Goal: Find specific page/section: Find specific page/section

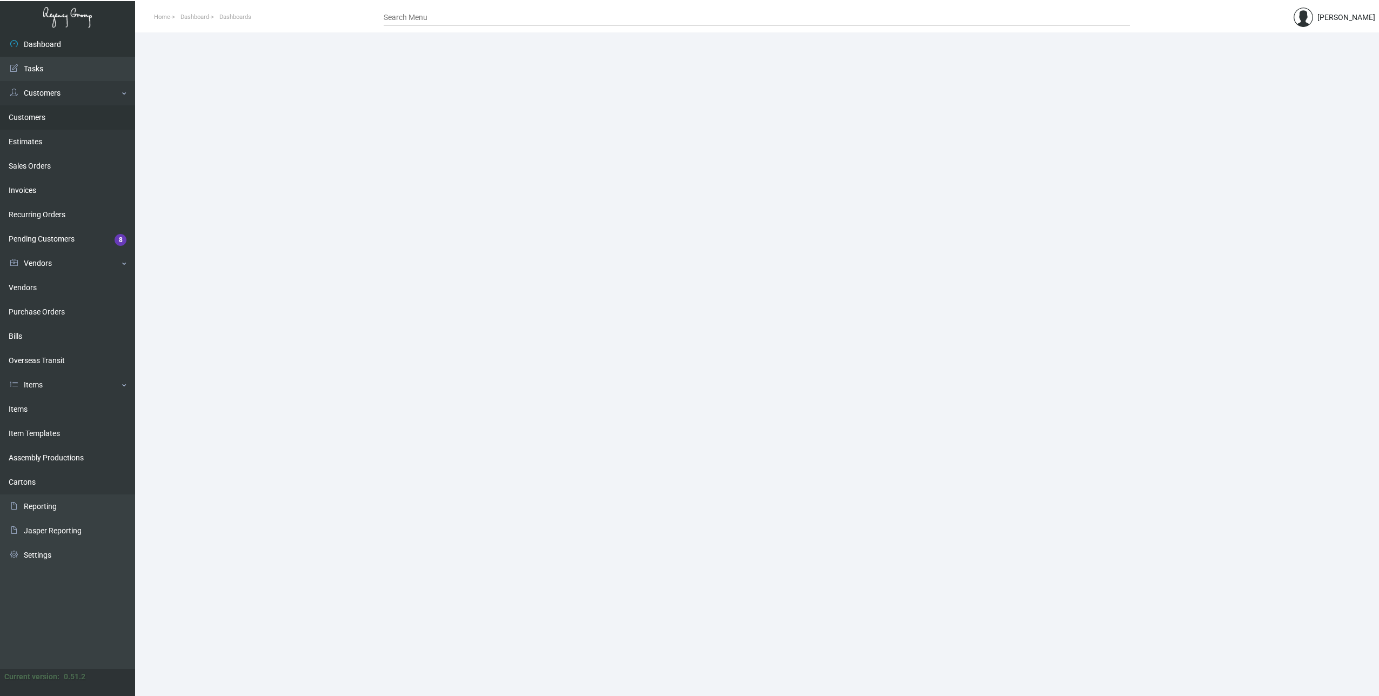
click at [50, 114] on link "Customers" at bounding box center [67, 117] width 135 height 24
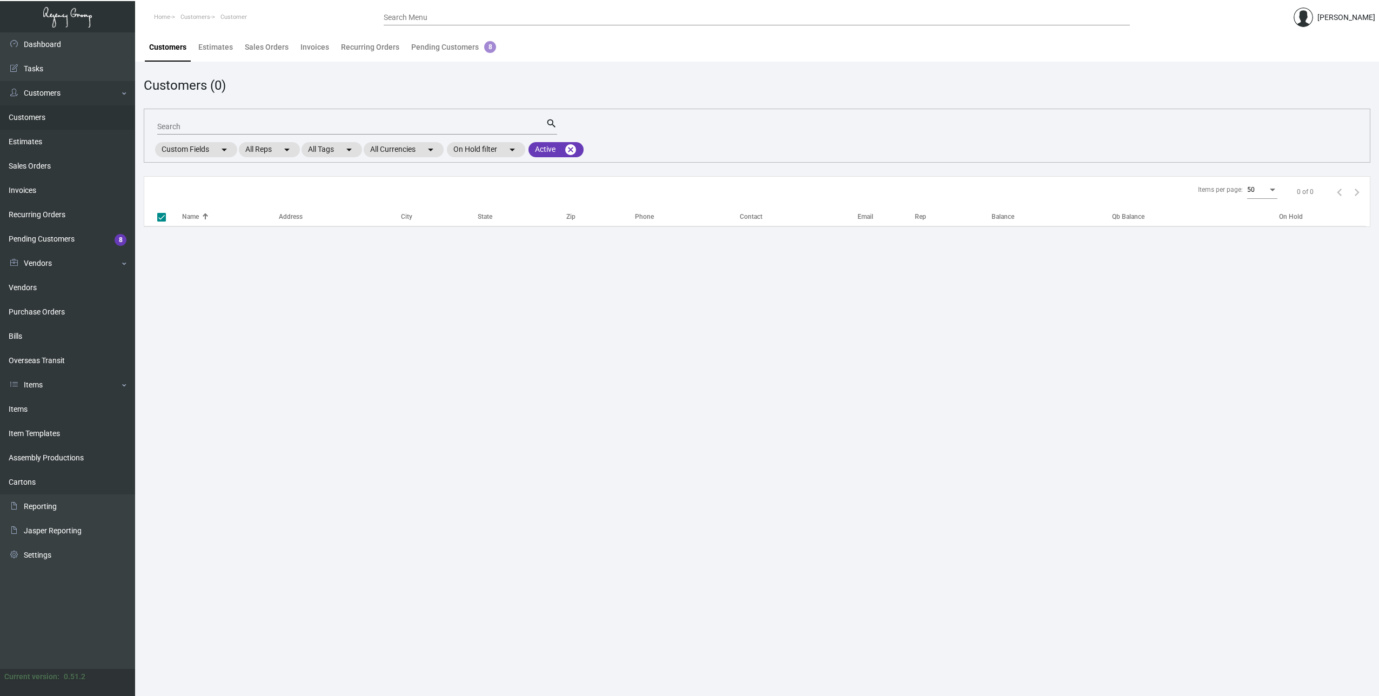
checkbox input "false"
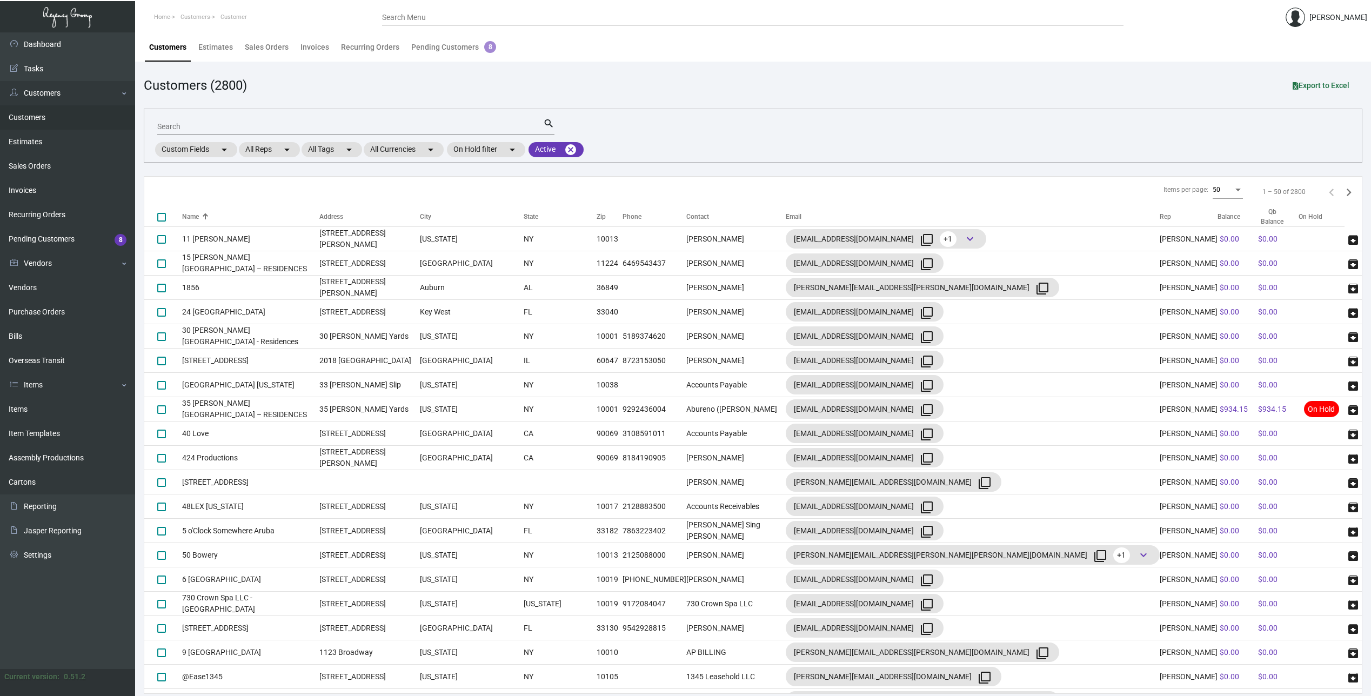
click at [253, 124] on input "Search" at bounding box center [350, 127] width 386 height 9
type input "[GEOGRAPHIC_DATA]"
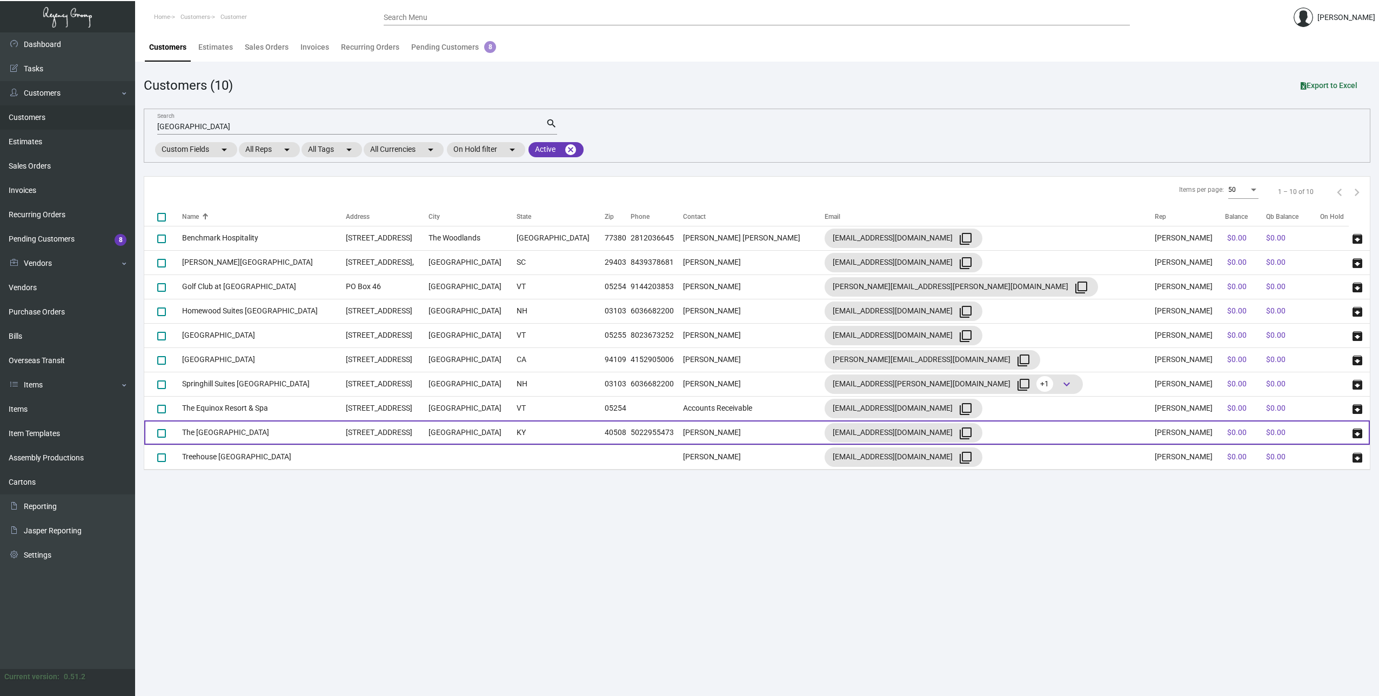
click at [229, 430] on td "The [GEOGRAPHIC_DATA]" at bounding box center [264, 432] width 164 height 24
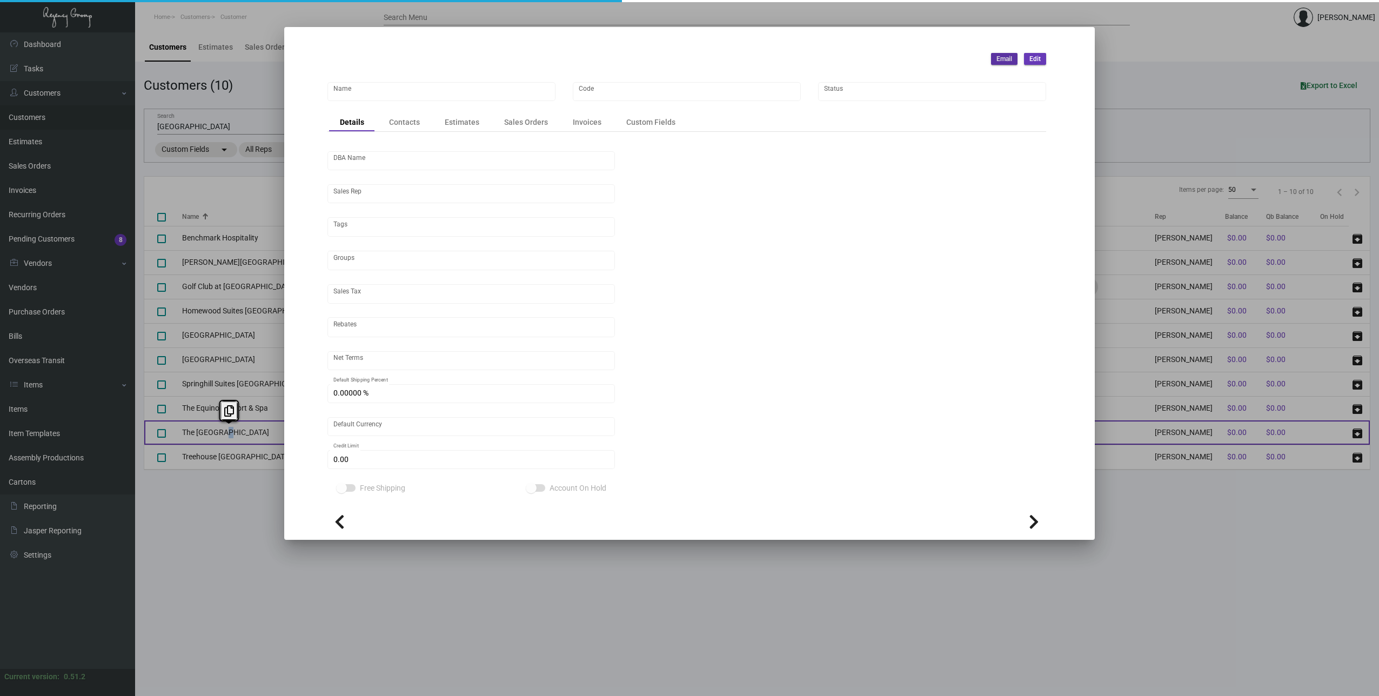
type input "The [GEOGRAPHIC_DATA]"
type input "TMH23"
type input "[GEOGRAPHIC_DATA]"
type input "[PERSON_NAME]"
type input "Out of State"
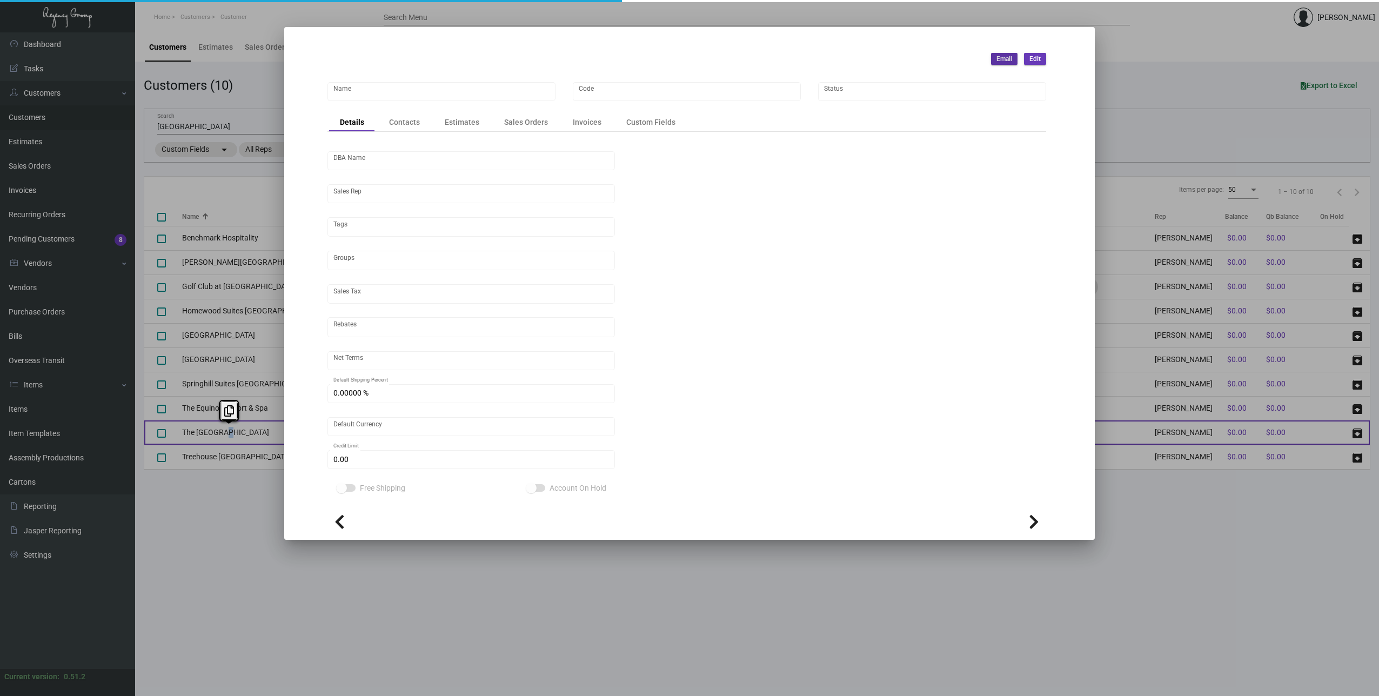
type input "Net 30"
type input "United States Dollar $"
type input "$ 0.00"
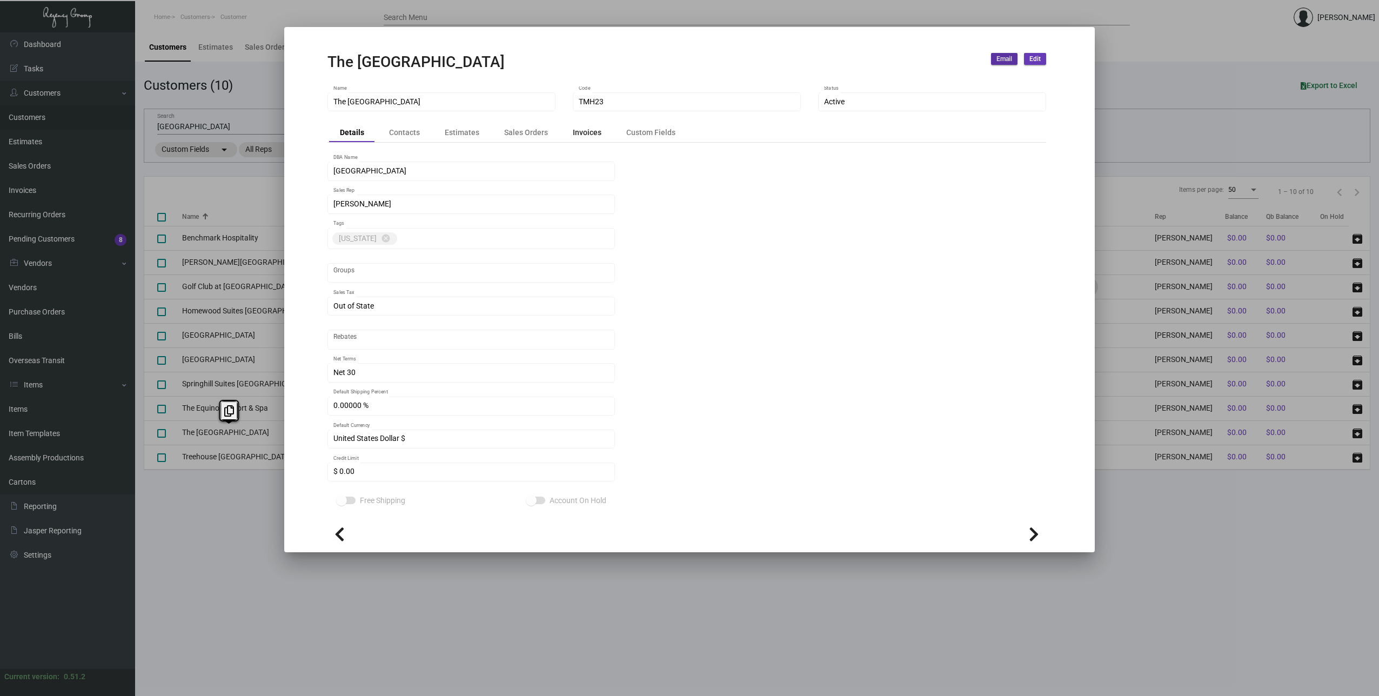
click at [575, 135] on div "Invoices" at bounding box center [587, 132] width 29 height 11
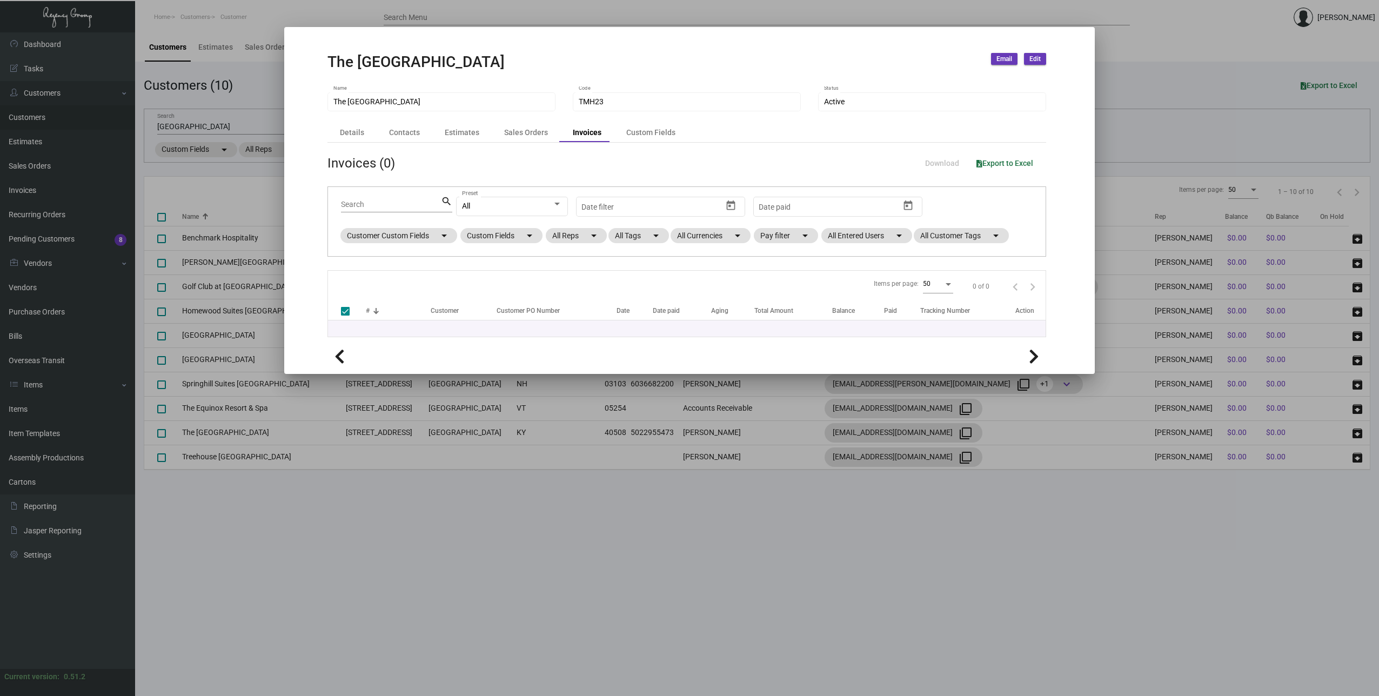
checkbox input "false"
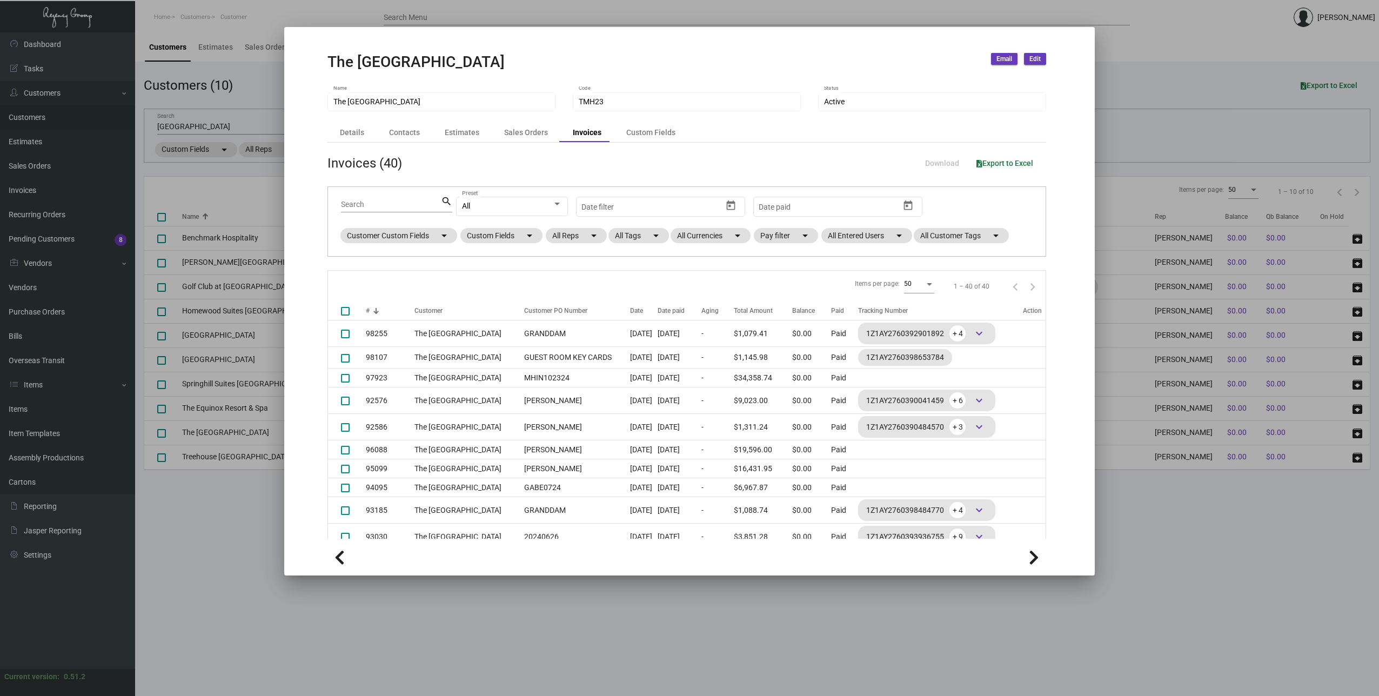
click at [632, 312] on div "Date" at bounding box center [643, 311] width 27 height 10
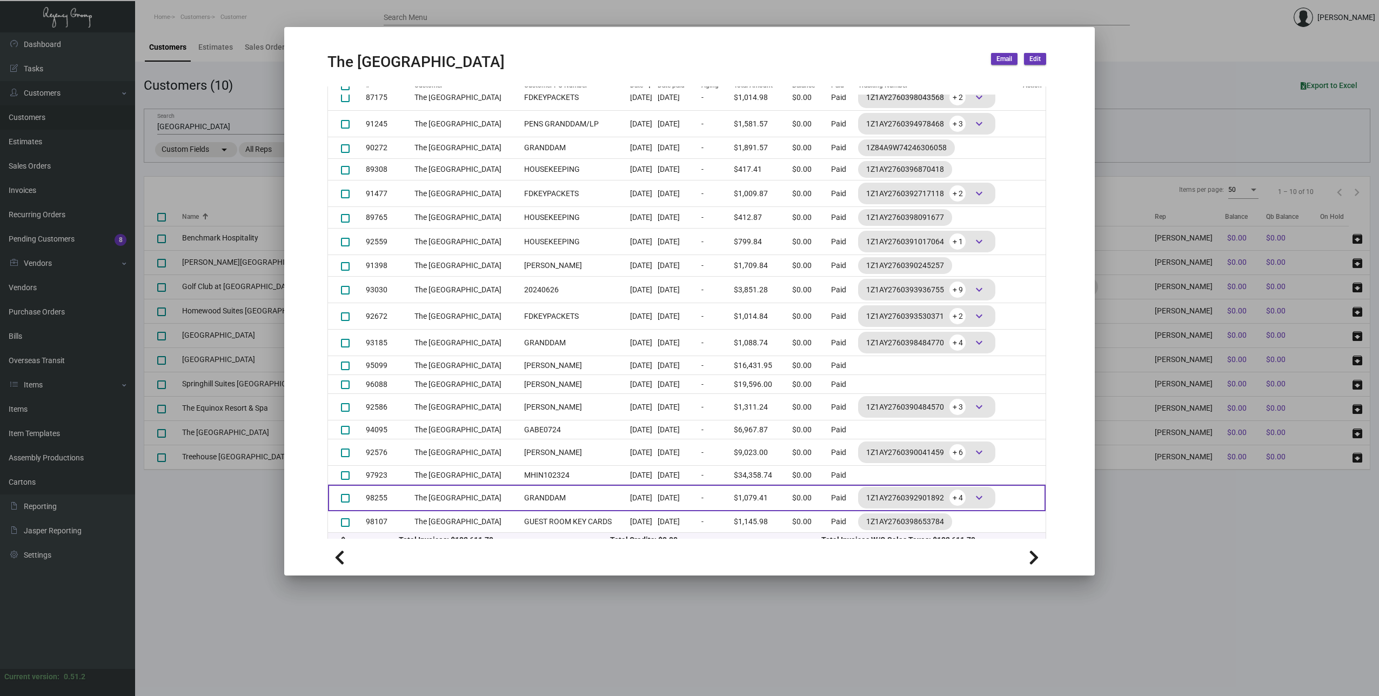
scroll to position [236, 0]
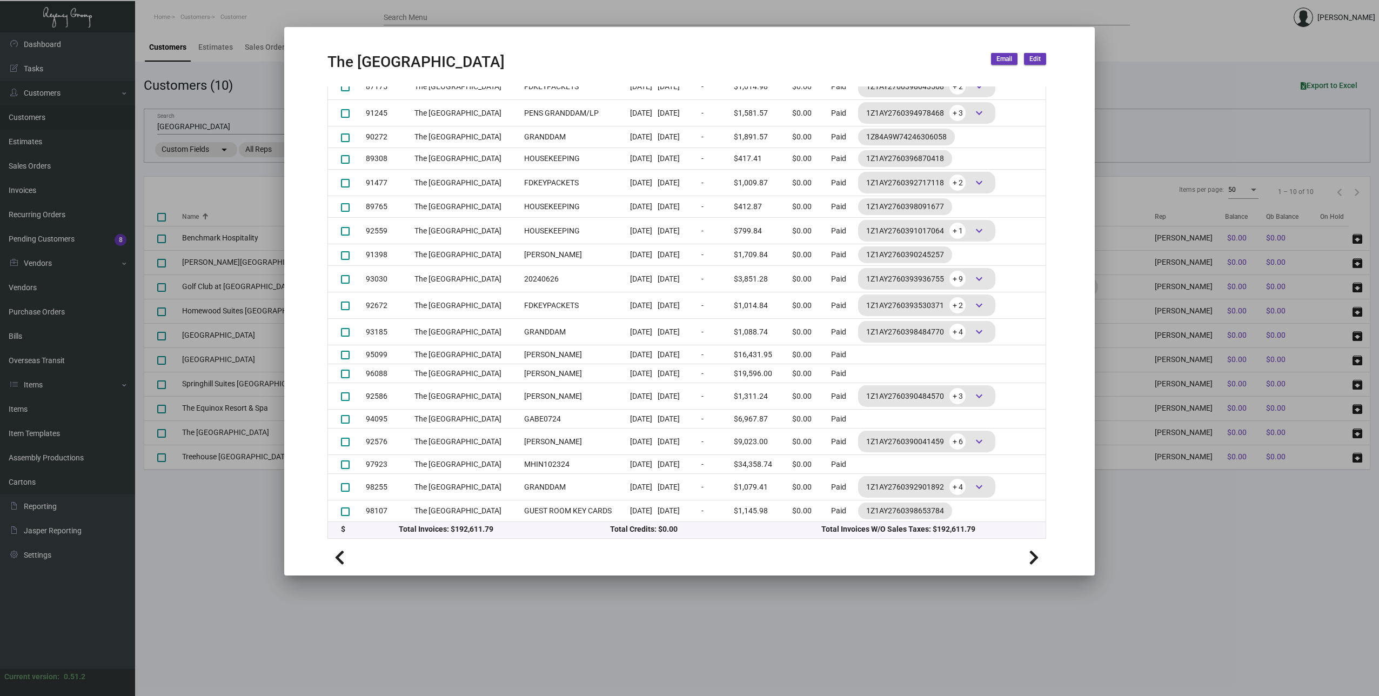
click at [1267, 523] on div at bounding box center [689, 348] width 1379 height 696
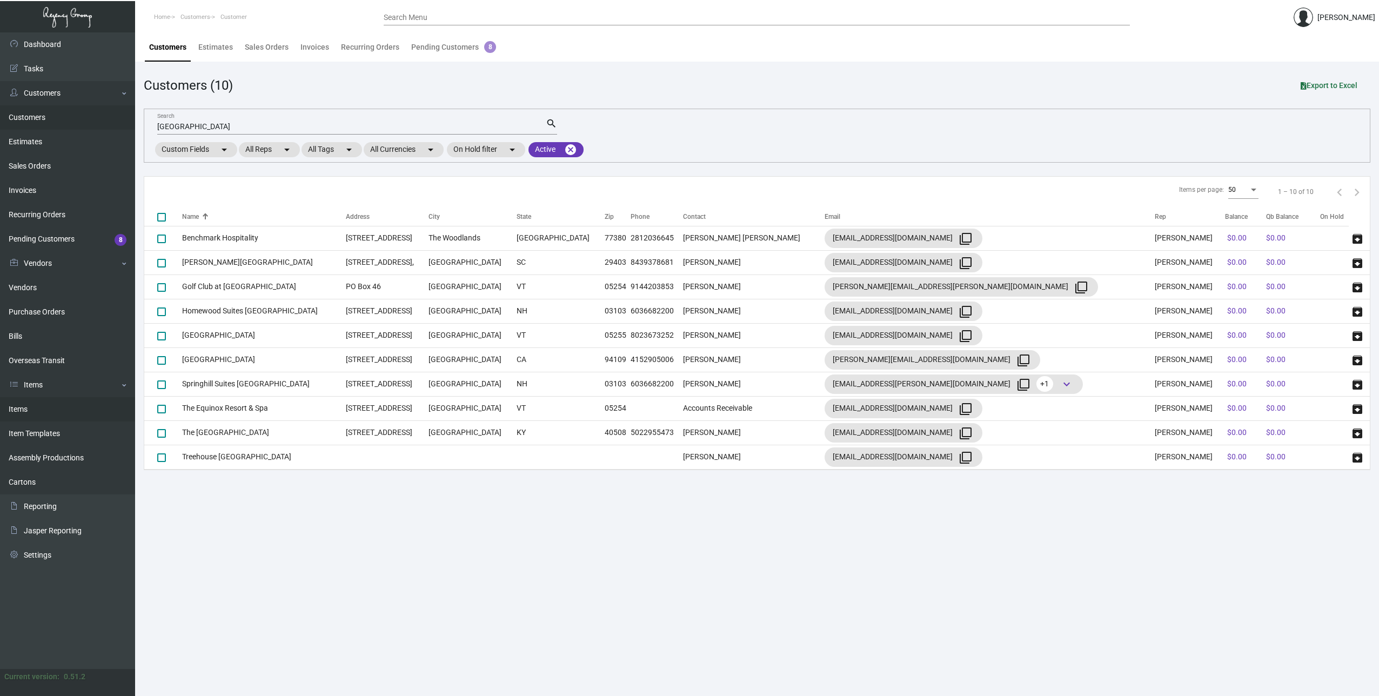
click at [26, 409] on link "Items" at bounding box center [67, 409] width 135 height 24
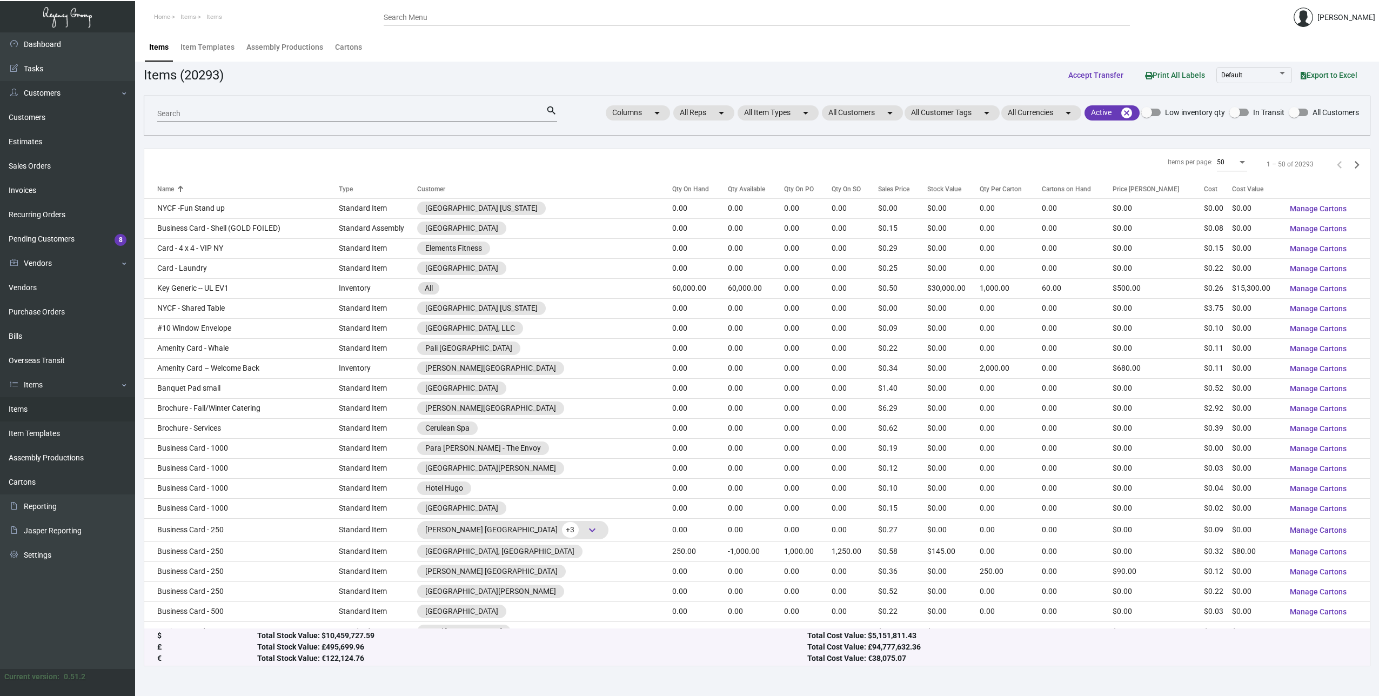
click at [254, 115] on input "Search" at bounding box center [351, 114] width 389 height 9
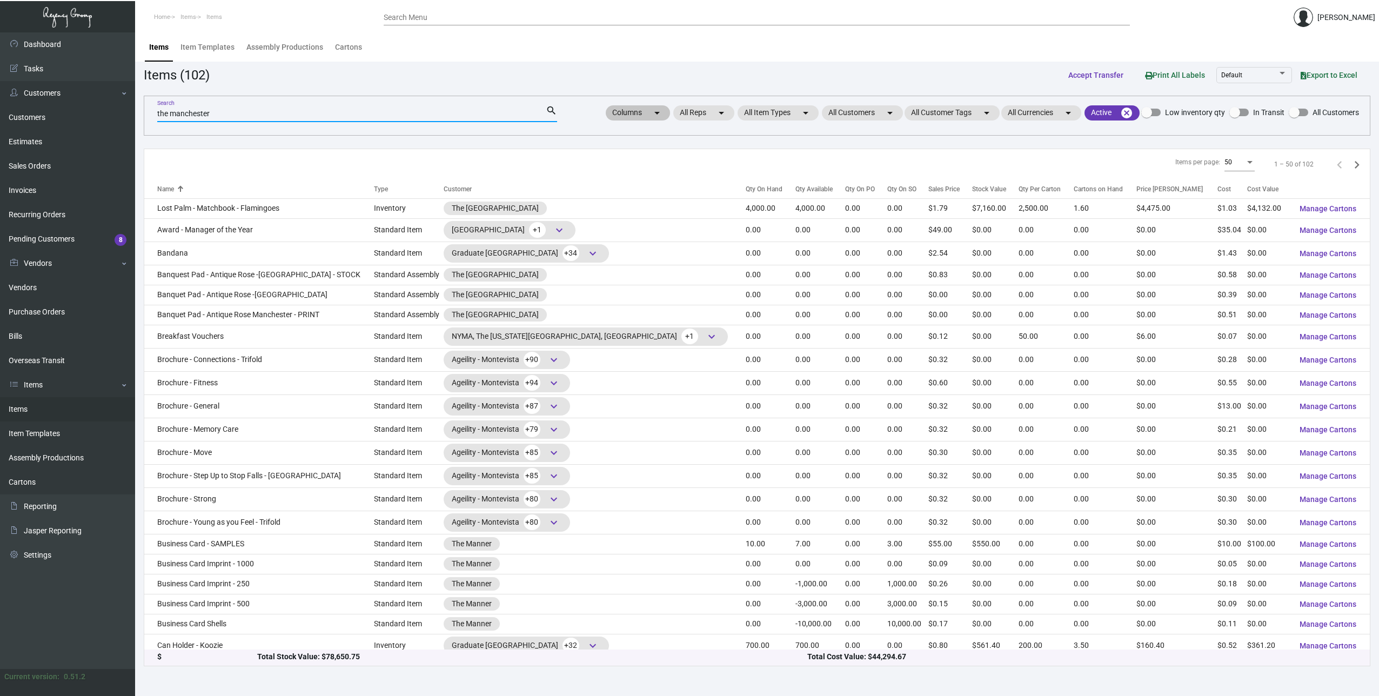
type input "the manchester"
click at [641, 112] on mat-chip "Columns arrow_drop_down" at bounding box center [638, 112] width 64 height 15
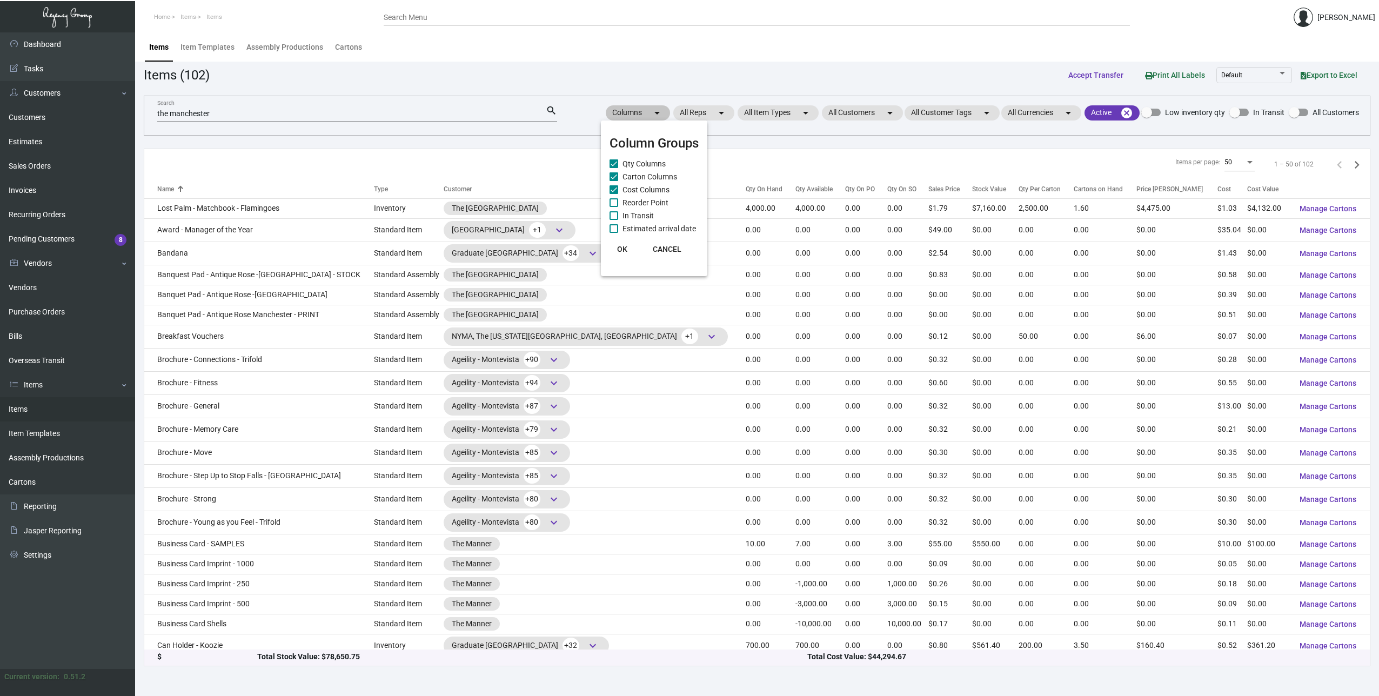
click at [642, 113] on div at bounding box center [689, 348] width 1379 height 696
click at [715, 109] on mat-icon "arrow_drop_down" at bounding box center [721, 112] width 13 height 13
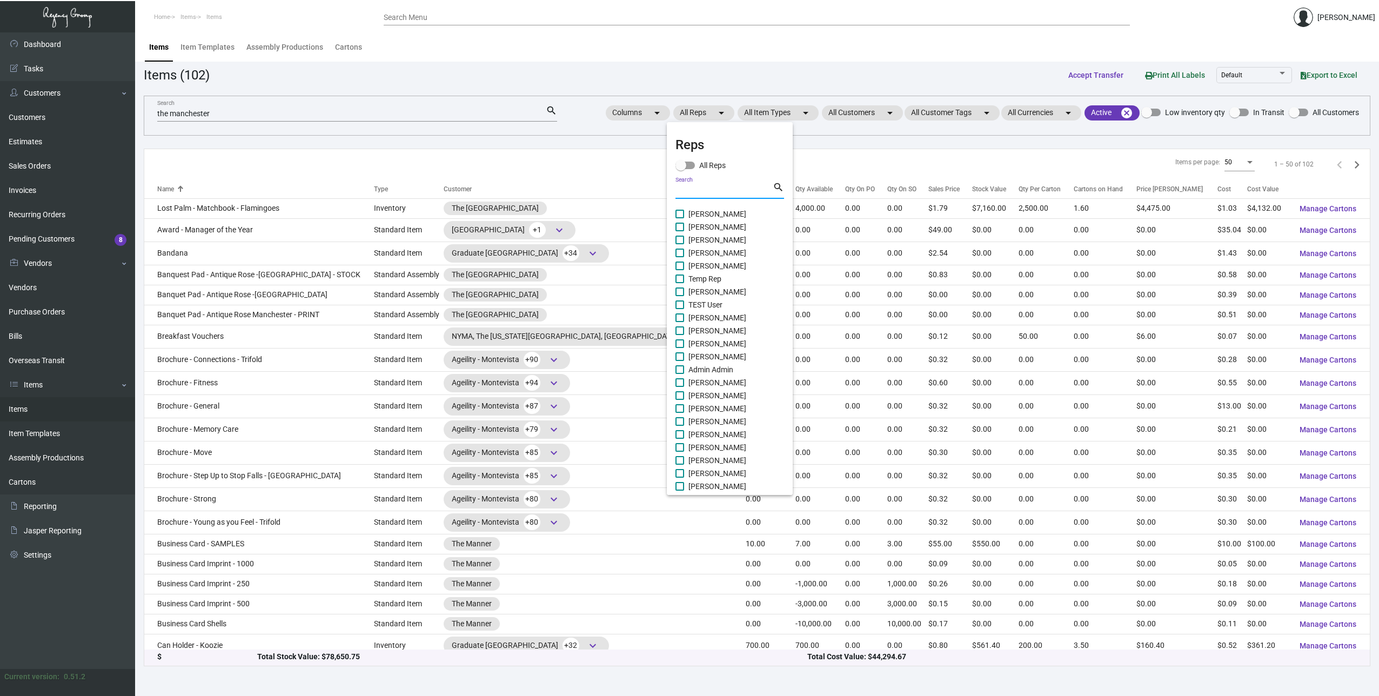
click at [712, 191] on input "Search" at bounding box center [724, 190] width 97 height 9
click at [865, 113] on div at bounding box center [689, 348] width 1379 height 696
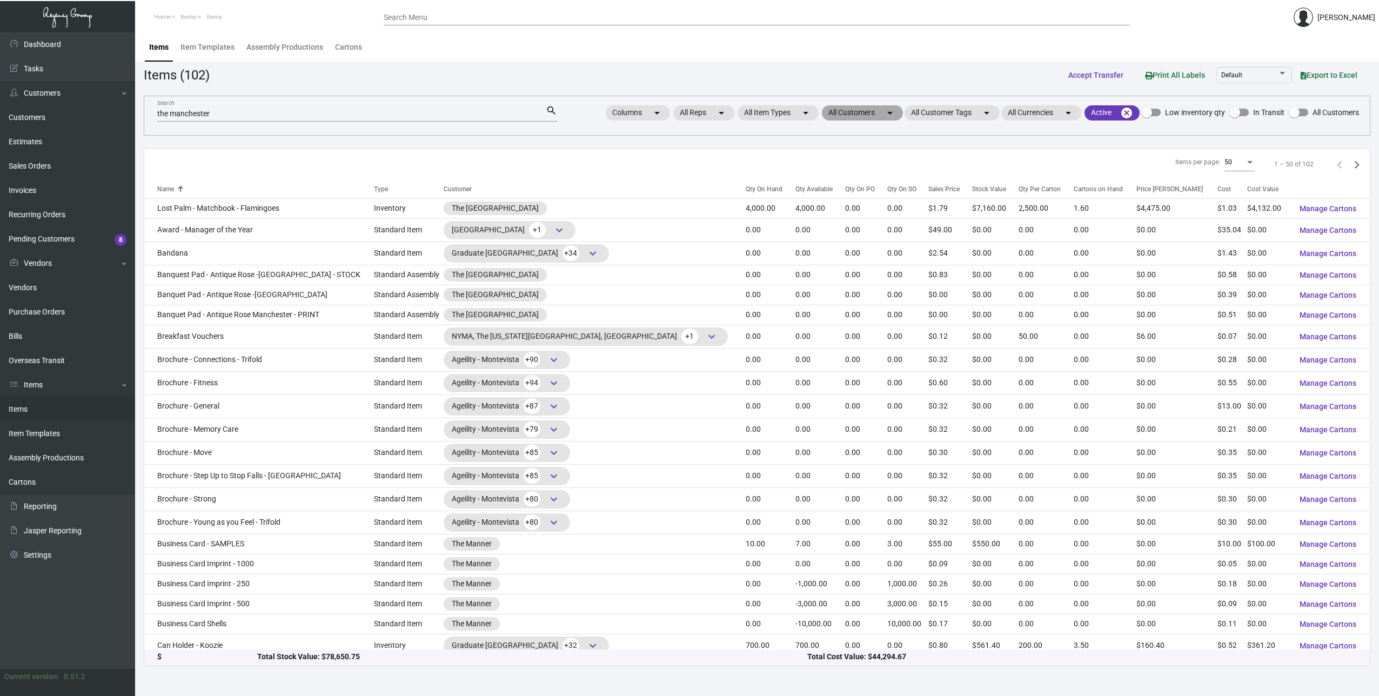
click at [866, 110] on mat-chip "All Customers arrow_drop_down" at bounding box center [862, 112] width 81 height 15
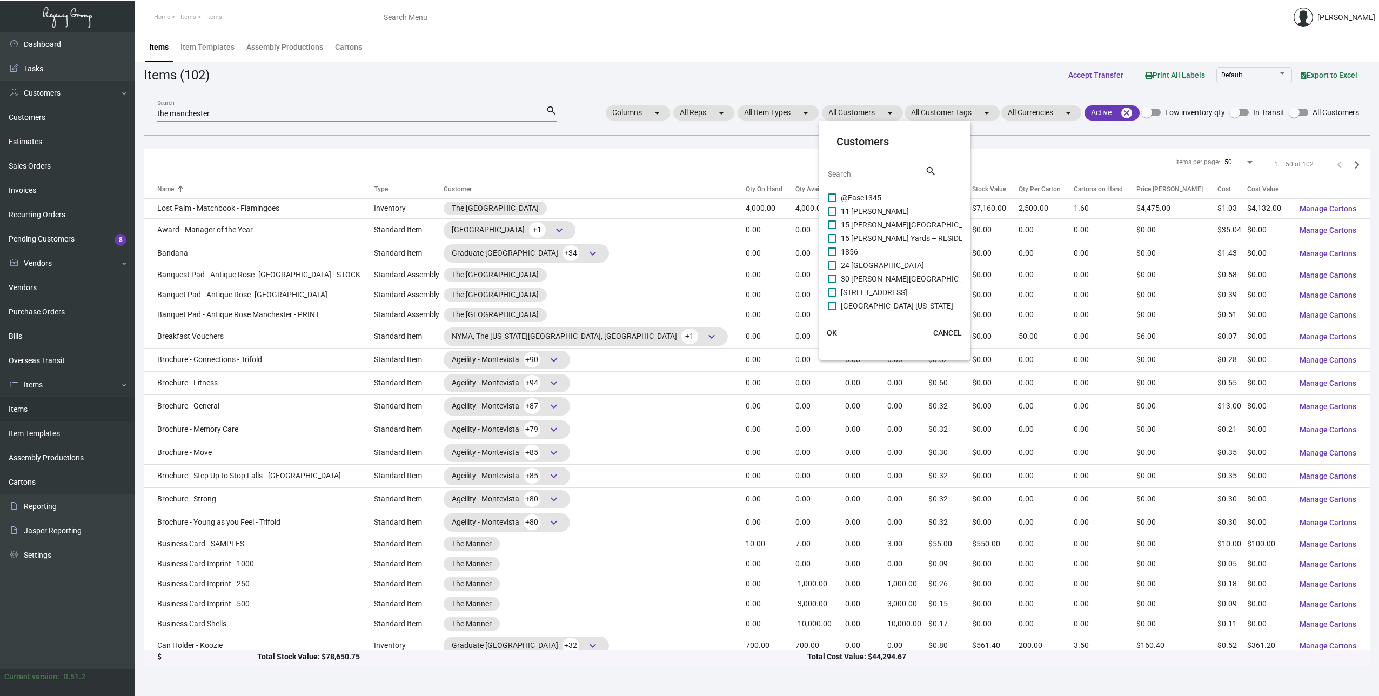
click at [860, 181] on div "Search search" at bounding box center [882, 178] width 109 height 26
drag, startPoint x: 860, startPoint y: 181, endPoint x: 860, endPoint y: 172, distance: 8.6
click at [860, 172] on input "Search" at bounding box center [876, 174] width 97 height 9
click at [859, 171] on input "Search" at bounding box center [876, 174] width 97 height 9
type input "[GEOGRAPHIC_DATA]"
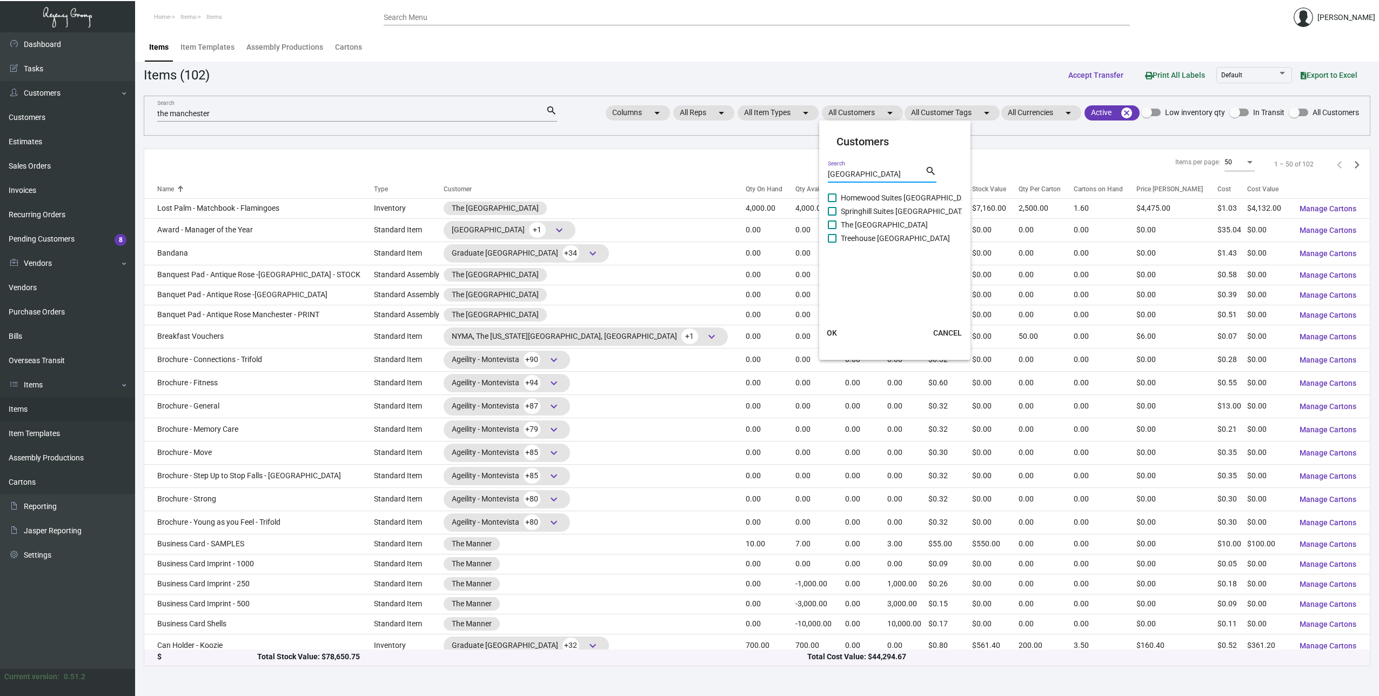
click at [831, 223] on span at bounding box center [832, 224] width 9 height 9
click at [832, 229] on input "The [GEOGRAPHIC_DATA]" at bounding box center [832, 229] width 1 height 1
checkbox input "true"
click at [832, 332] on span "OK" at bounding box center [832, 333] width 10 height 9
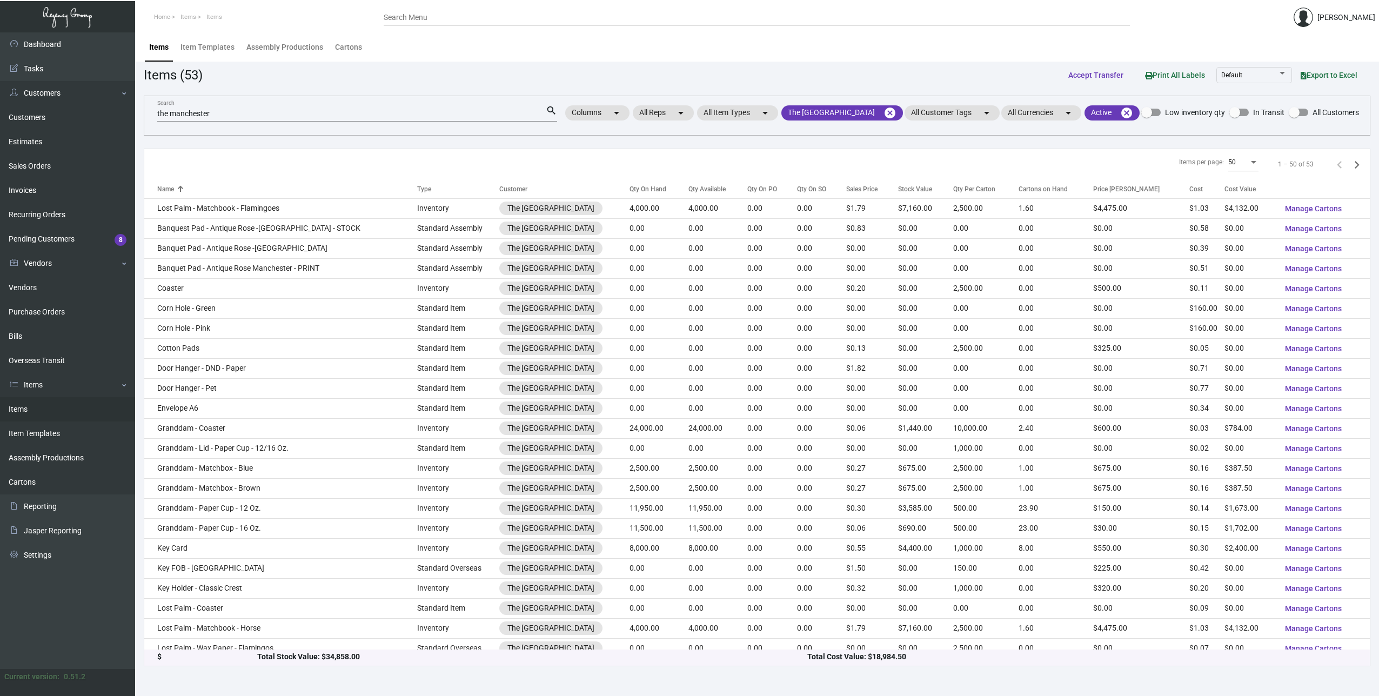
click at [266, 112] on input "the manchester" at bounding box center [351, 114] width 389 height 9
